Goal: Information Seeking & Learning: Learn about a topic

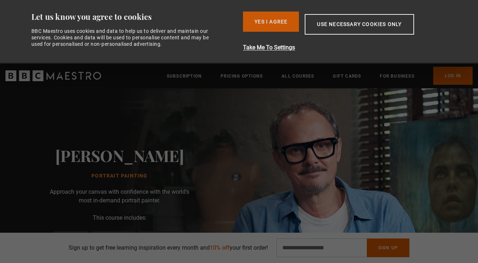
scroll to position [5, 0]
click at [262, 20] on button "Yes I Agree" at bounding box center [271, 22] width 56 height 20
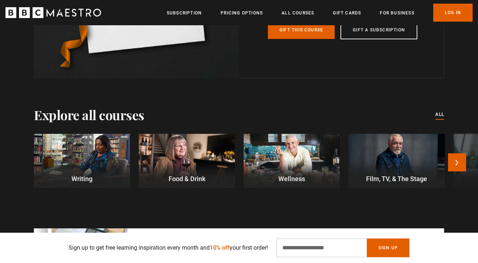
scroll to position [1952, 0]
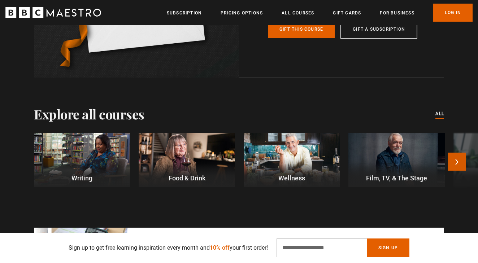
click at [458, 154] on button "Next" at bounding box center [457, 162] width 18 height 18
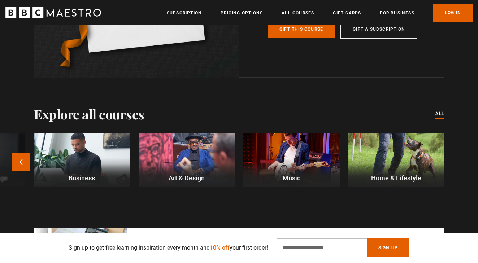
scroll to position [0, 378]
click at [20, 155] on button "Previous" at bounding box center [21, 162] width 18 height 18
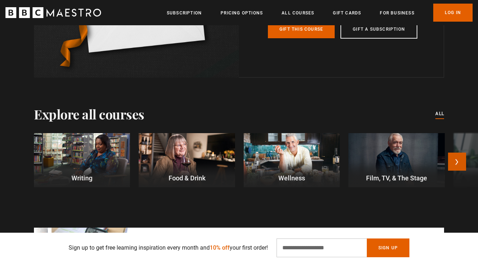
click at [456, 156] on button "Next" at bounding box center [457, 162] width 18 height 18
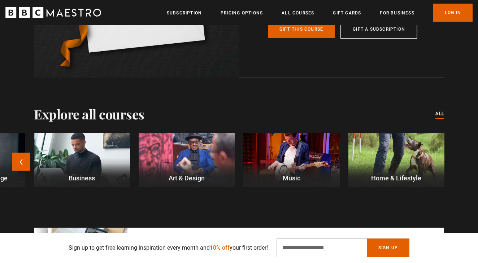
click at [395, 155] on div at bounding box center [397, 160] width 96 height 54
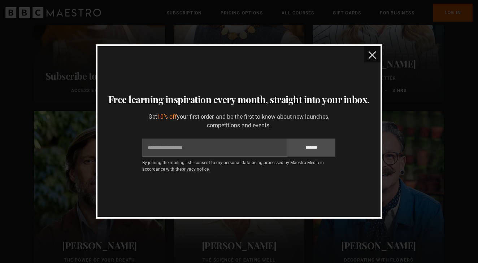
scroll to position [186, 0]
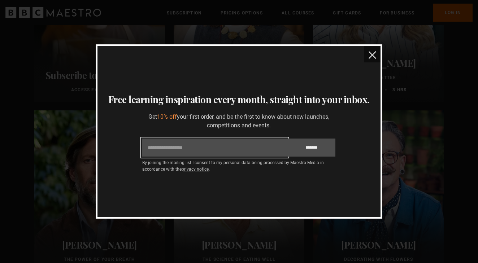
click at [148, 151] on input "Email" at bounding box center [214, 148] width 145 height 18
type input "*"
type input "**********"
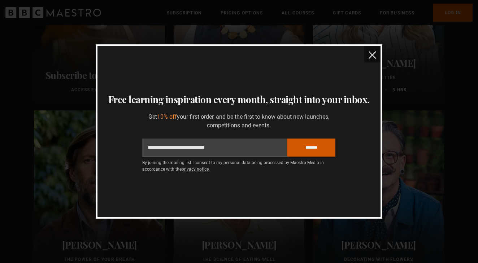
click at [311, 153] on input "*******" at bounding box center [311, 148] width 48 height 18
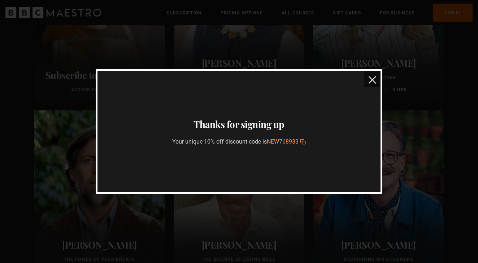
click at [372, 82] on img "close" at bounding box center [373, 80] width 8 height 8
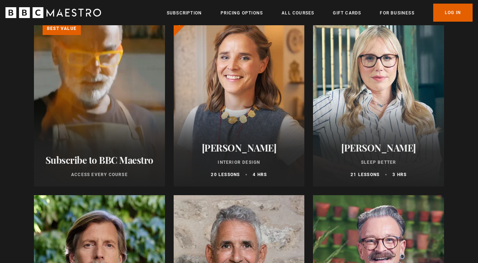
scroll to position [97, 0]
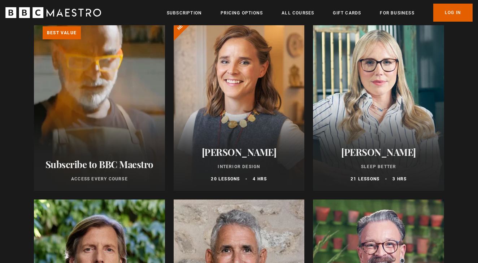
click at [276, 130] on div at bounding box center [239, 104] width 131 height 173
